Goal: Task Accomplishment & Management: Manage account settings

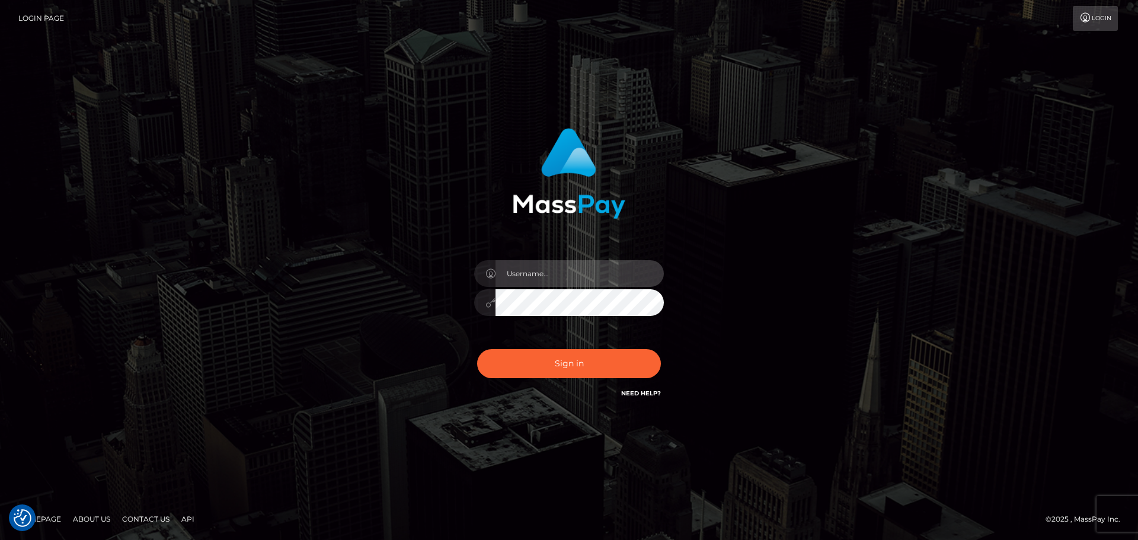
click at [534, 276] on input "text" at bounding box center [579, 273] width 168 height 27
click at [0, 539] on com-1password-button at bounding box center [0, 540] width 0 height 0
type input "dawson.throne"
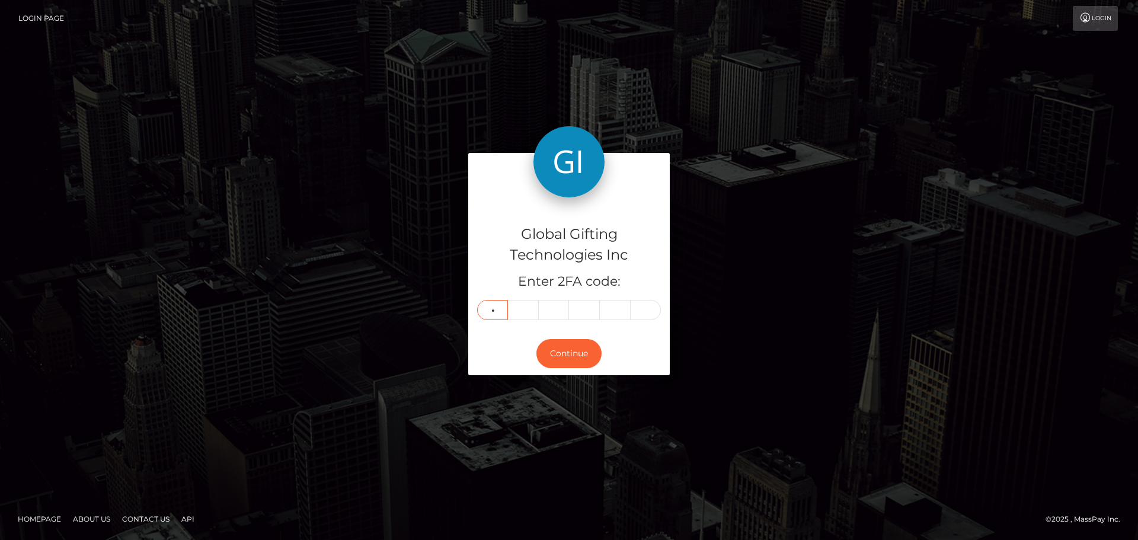
type input "0"
type input "7"
type input "9"
type input "5"
type input "6"
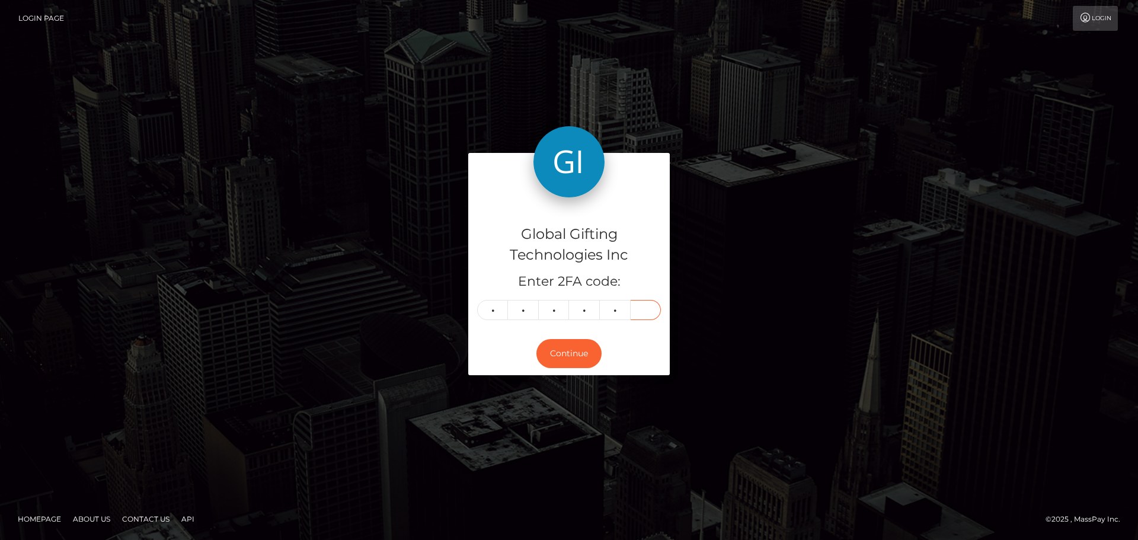
type input "5"
